Goal: Information Seeking & Learning: Find specific fact

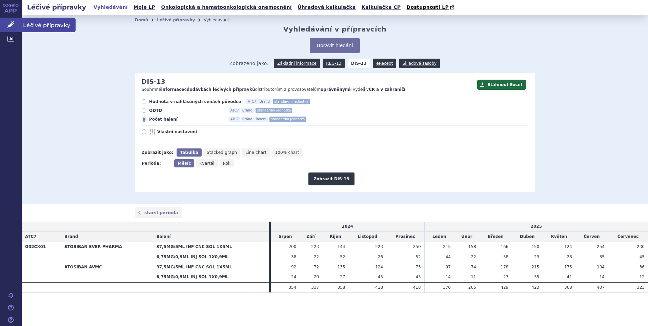
drag, startPoint x: 50, startPoint y: 25, endPoint x: 56, endPoint y: 26, distance: 6.5
click at [50, 25] on span "Léčivé přípravky" at bounding box center [49, 25] width 54 height 14
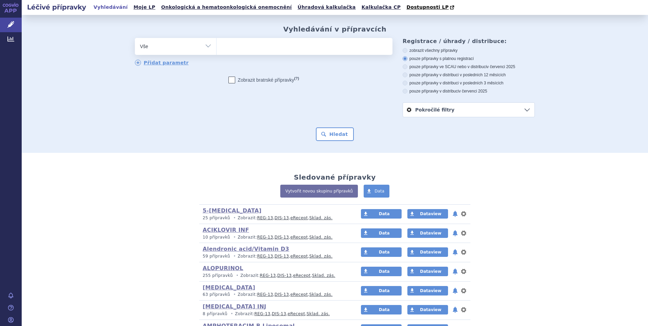
click at [207, 45] on select "Vše Přípravek/SUKL kód MAH VPOIS ATC/Aktivní látka Léková forma Síla" at bounding box center [175, 45] width 81 height 15
select select "filter-atc-group"
click at [135, 38] on select "Vše Přípravek/SUKL kód MAH VPOIS ATC/Aktivní látka Léková forma Síla" at bounding box center [175, 45] width 81 height 15
click at [224, 50] on ul at bounding box center [305, 45] width 176 height 14
click at [217, 50] on select at bounding box center [216, 46] width 0 height 17
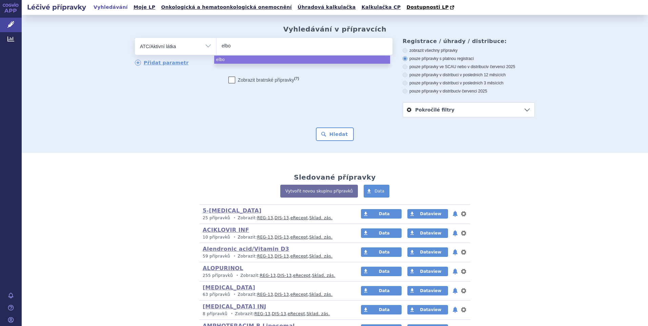
type input "elbo"
click at [240, 47] on ul "elbo" at bounding box center [305, 45] width 176 height 14
click at [217, 47] on select "elbo" at bounding box center [216, 46] width 0 height 17
select select "elbo"
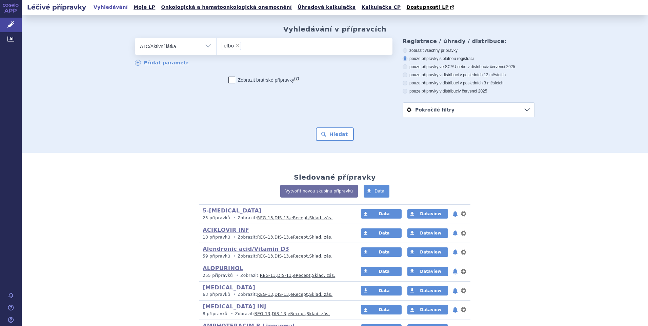
click at [235, 46] on span "×" at bounding box center [237, 45] width 4 height 4
click at [217, 46] on select "elbo" at bounding box center [216, 46] width 0 height 17
select select
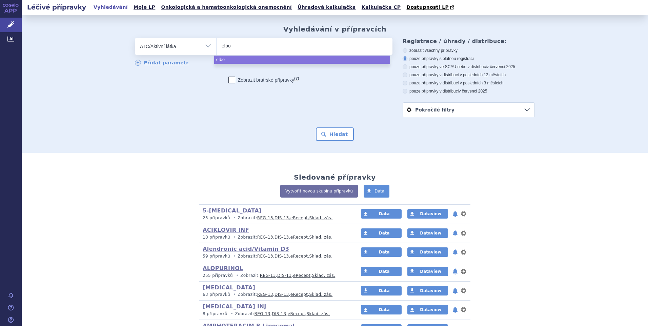
type input "elbo"
click at [233, 44] on input "elbo" at bounding box center [231, 45] width 18 height 8
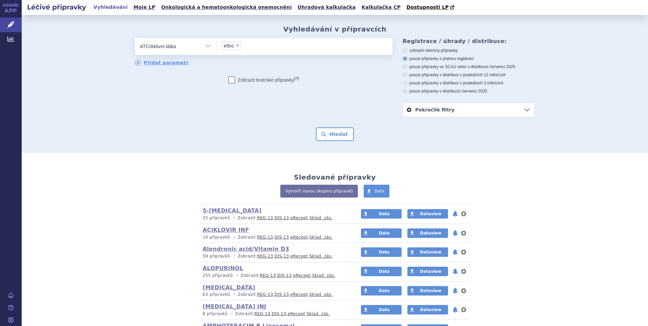
select select "elbo"
select select
type input "elbo"
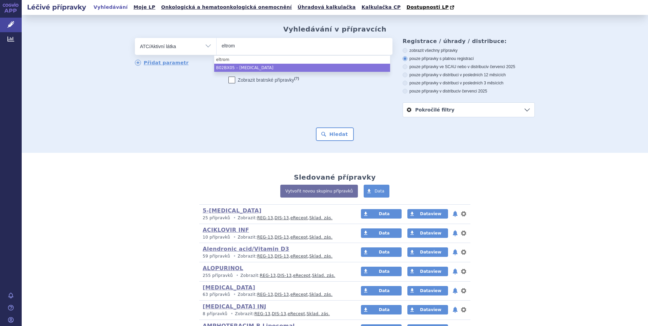
type input "eltrom"
select select "B02BX05"
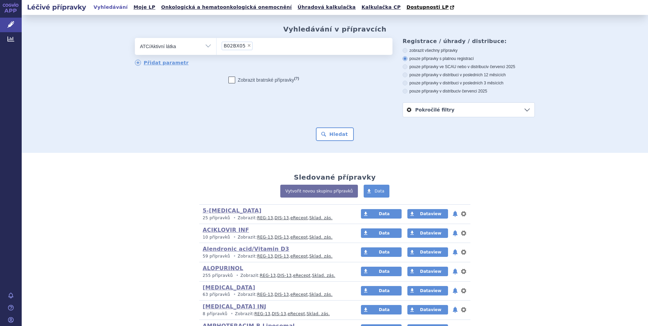
click at [403, 90] on icon at bounding box center [405, 91] width 5 height 5
click at [403, 90] on input "pouze přípravky v distribuci v červenci 2025" at bounding box center [405, 92] width 4 height 4
radio input "true"
click at [403, 59] on icon at bounding box center [405, 58] width 5 height 5
click at [403, 59] on input "pouze přípravky s platnou registrací" at bounding box center [405, 59] width 4 height 4
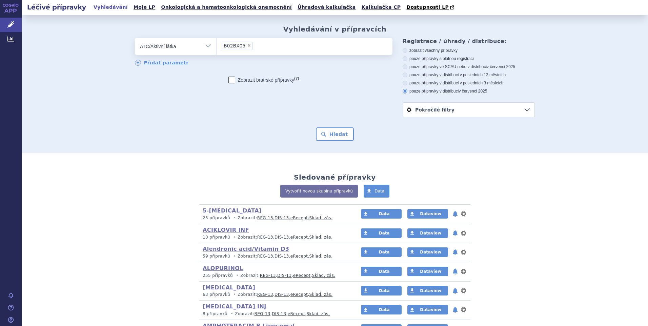
radio input "true"
click at [333, 135] on button "Hledat" at bounding box center [335, 134] width 38 height 14
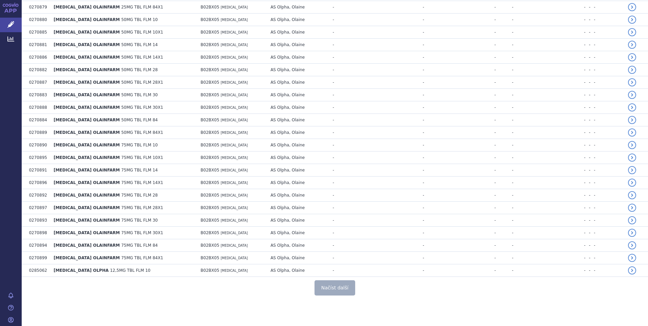
scroll to position [1179, 0]
click at [337, 287] on button "Načíst další" at bounding box center [334, 287] width 41 height 15
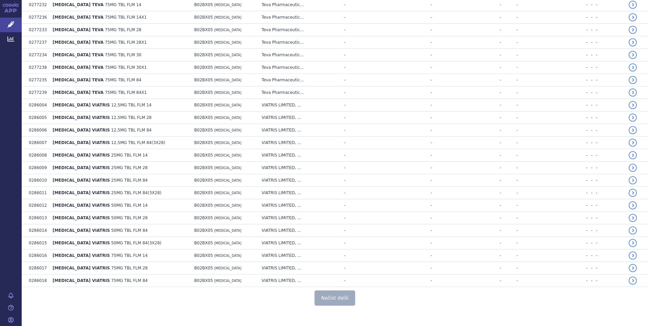
scroll to position [2433, 0]
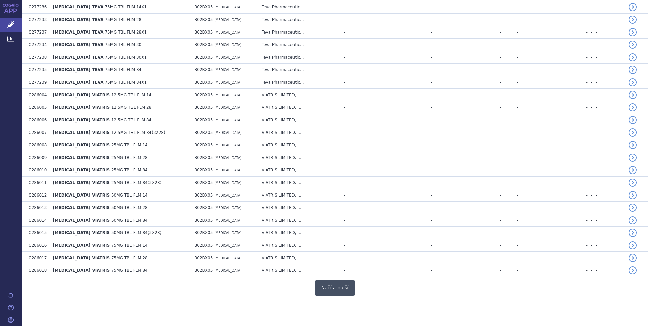
click at [334, 283] on button "Načíst další" at bounding box center [334, 287] width 41 height 15
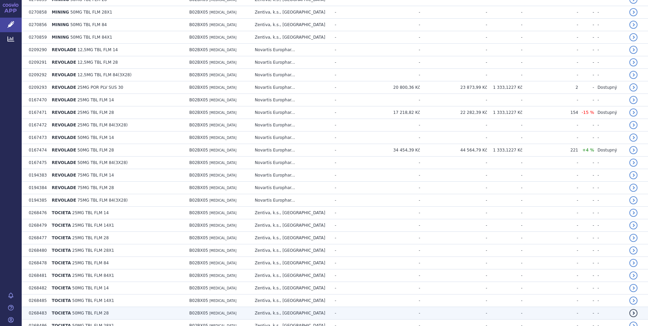
scroll to position [2984, 0]
